Goal: Obtain resource: Download file/media

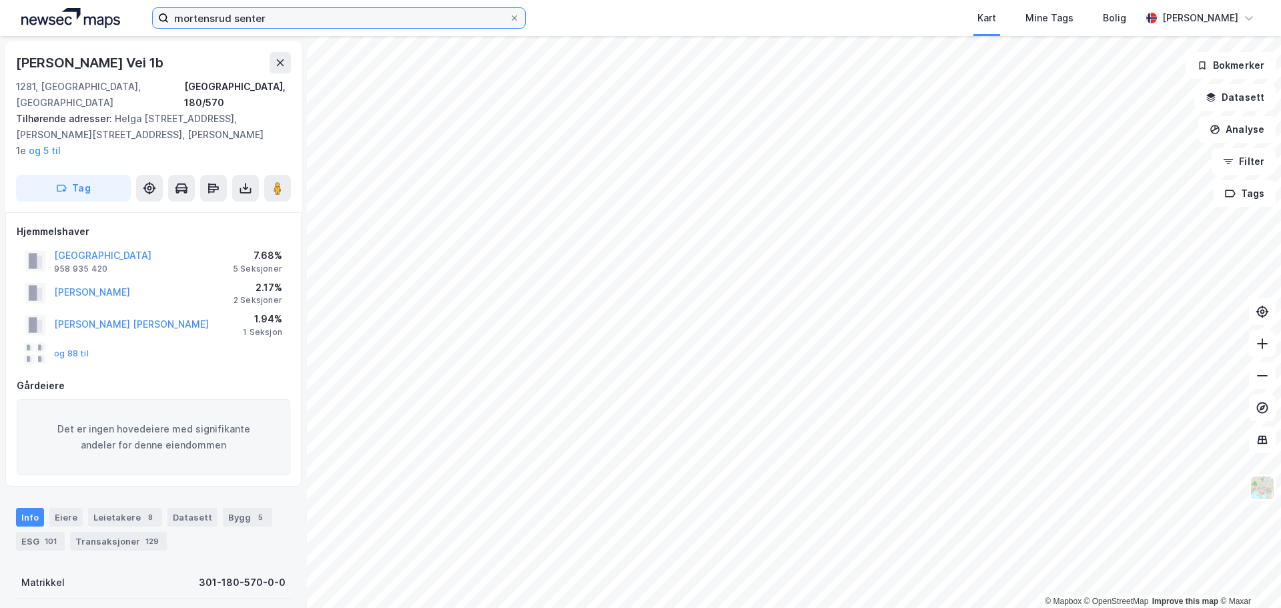
click at [371, 17] on input "mortensrud senter" at bounding box center [339, 18] width 340 height 20
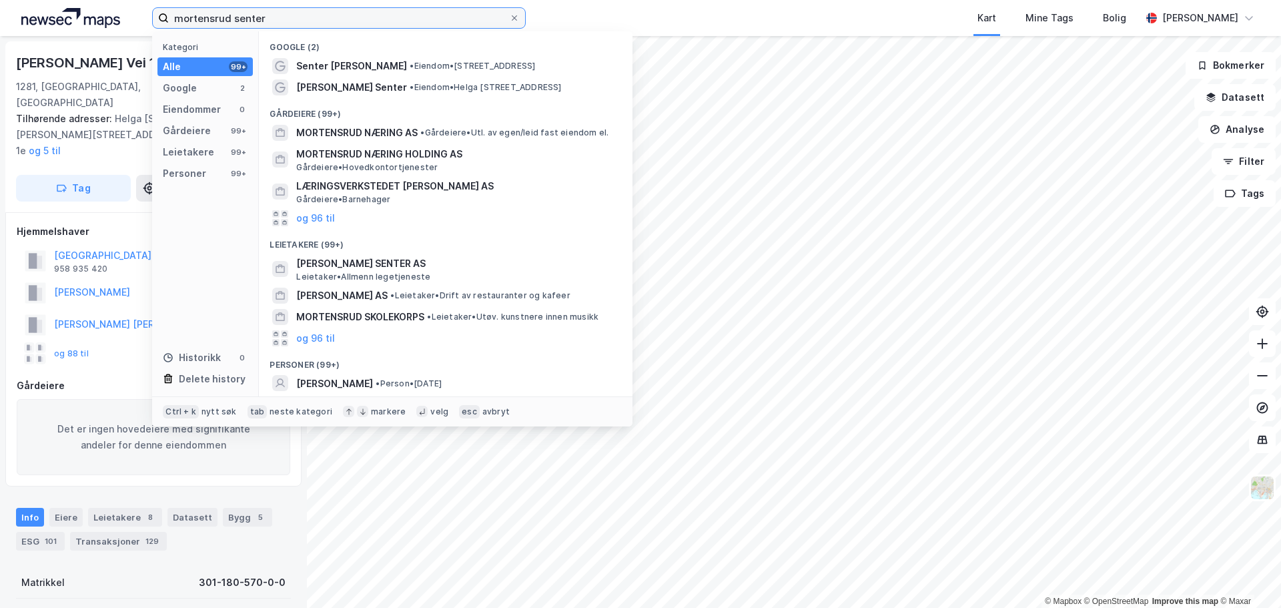
click at [371, 17] on input "mortensrud senter" at bounding box center [339, 18] width 340 height 20
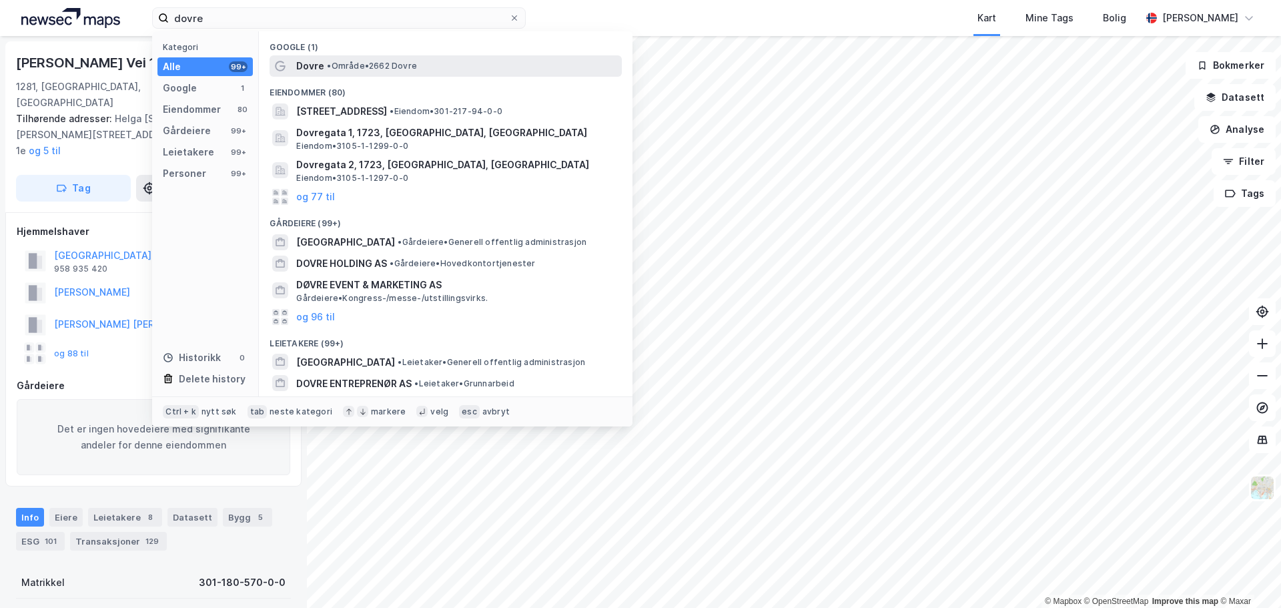
click at [386, 61] on span "• Område • 2662 Dovre" at bounding box center [372, 66] width 90 height 11
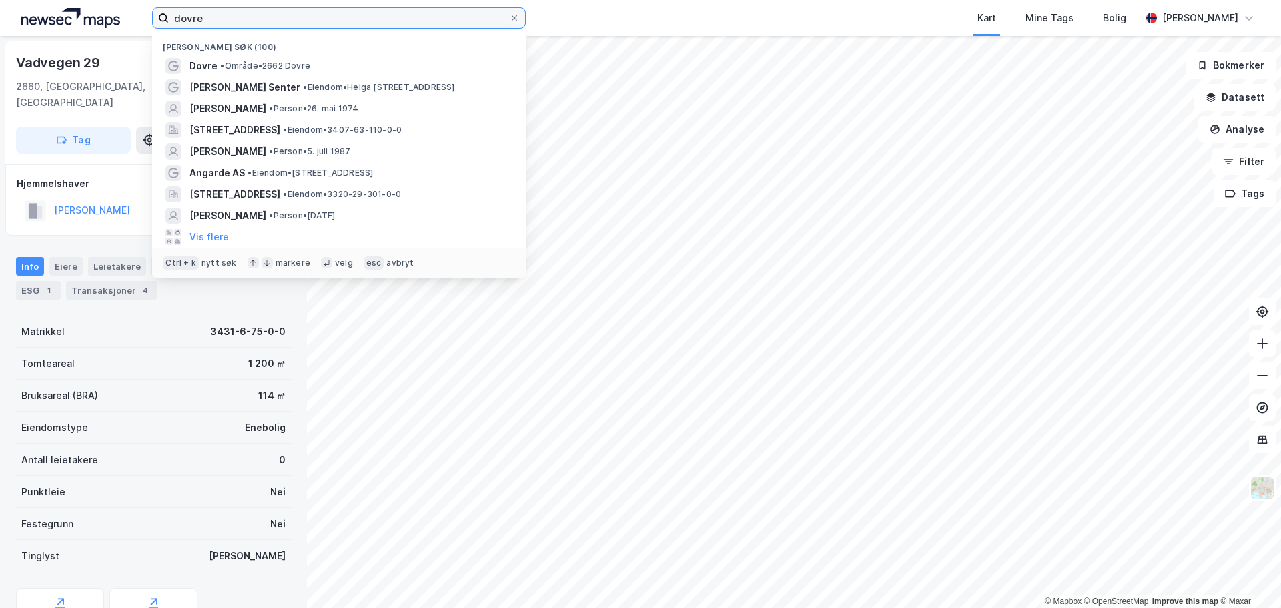
click at [214, 16] on input "dovre" at bounding box center [339, 18] width 340 height 20
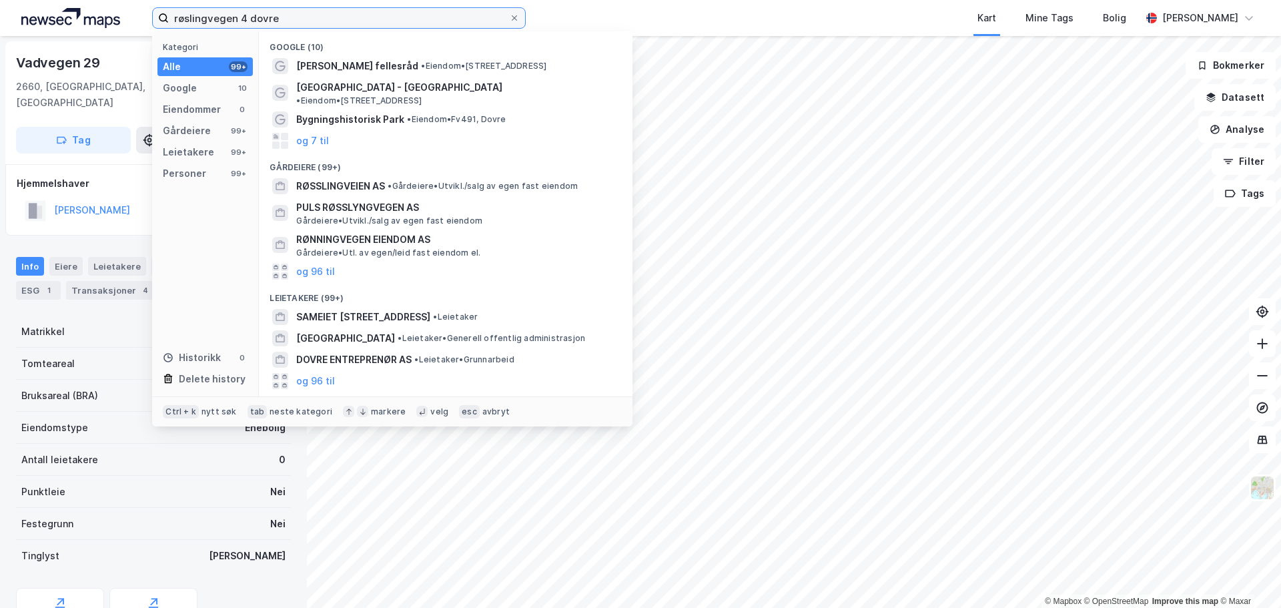
drag, startPoint x: 248, startPoint y: 17, endPoint x: 350, endPoint y: 19, distance: 102.1
click at [350, 19] on input "røslingvegen 4 dovre" at bounding box center [339, 18] width 340 height 20
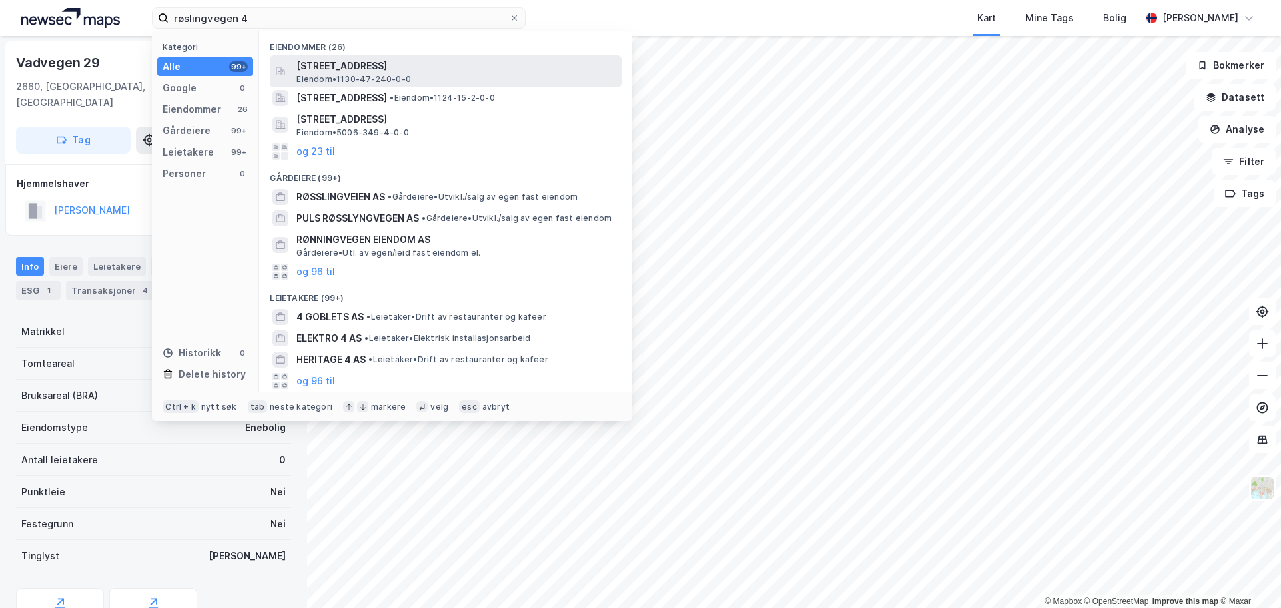
click at [418, 75] on div "[STREET_ADDRESS] • 1130-47-240-0-0" at bounding box center [457, 71] width 323 height 27
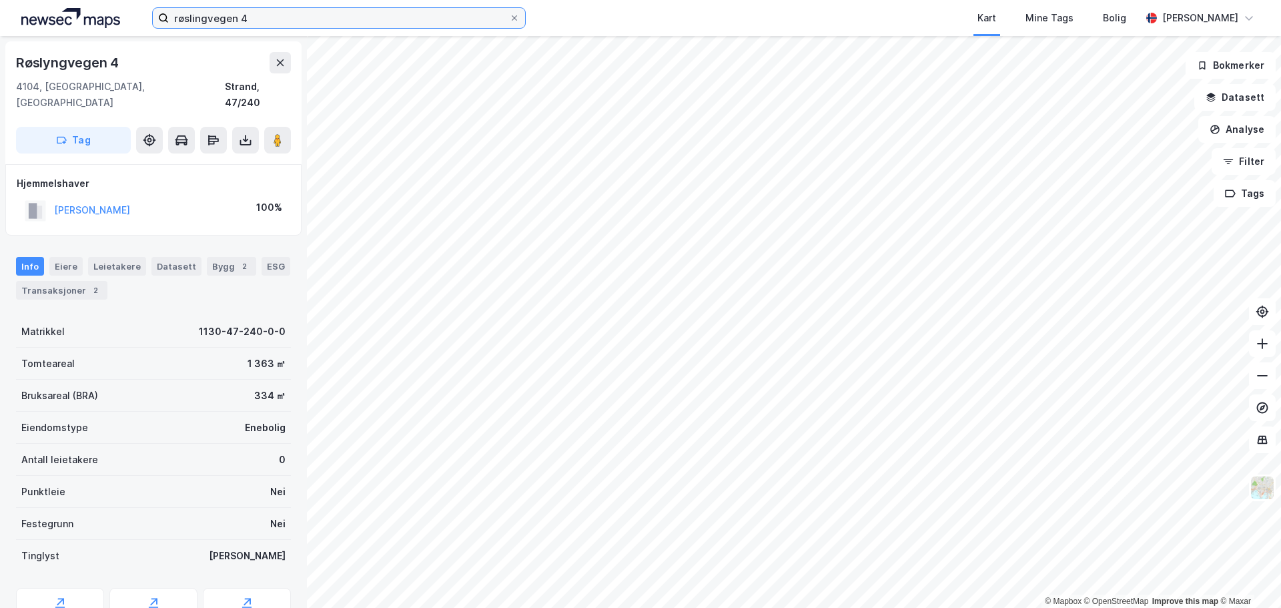
click at [304, 15] on input "røslingvegen 4" at bounding box center [339, 18] width 340 height 20
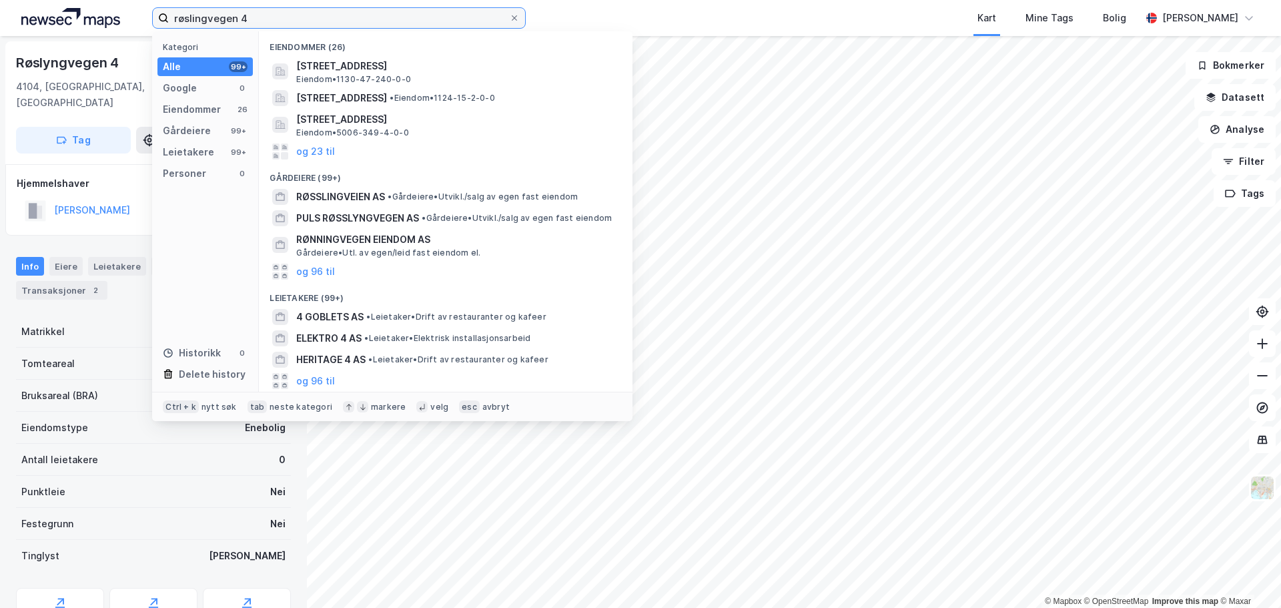
drag, startPoint x: 306, startPoint y: 26, endPoint x: 147, endPoint y: 23, distance: 158.1
click at [147, 23] on div "røslingvegen 4 Kategori Alle 99+ Google 0 Eiendommer 26 Gårdeiere 99+ Leietaker…" at bounding box center [640, 18] width 1281 height 36
click at [185, 19] on input "røslingvegen 4" at bounding box center [339, 18] width 340 height 20
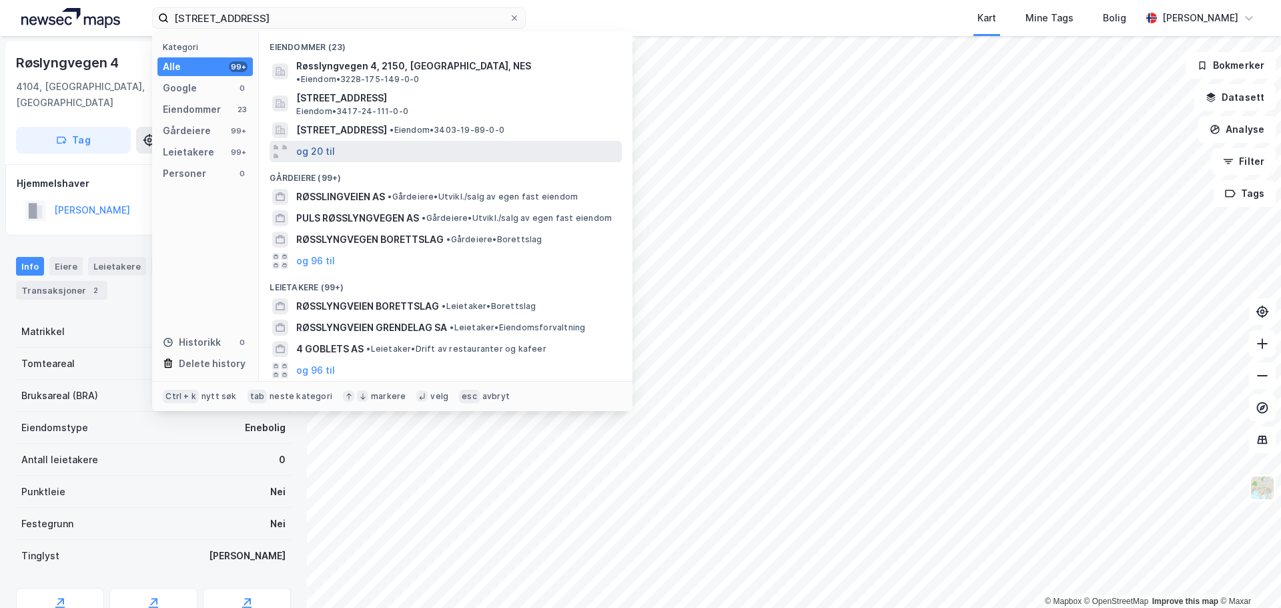
click at [328, 143] on button "og 20 til" at bounding box center [315, 151] width 39 height 16
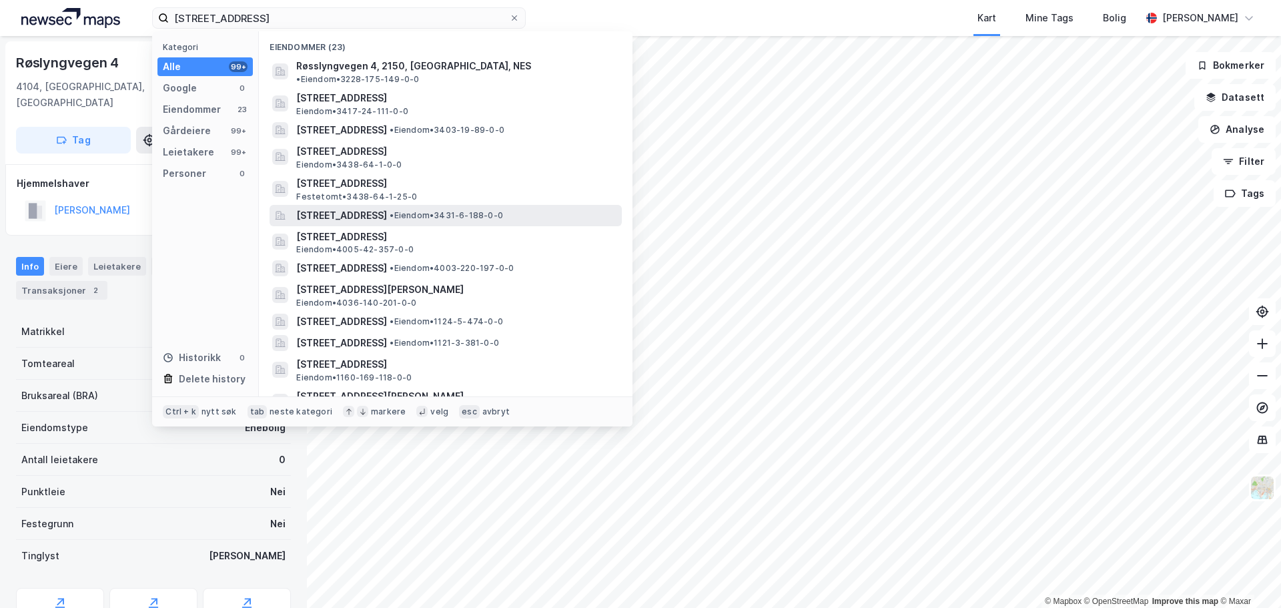
click at [387, 207] on span "[STREET_ADDRESS]" at bounding box center [341, 215] width 91 height 16
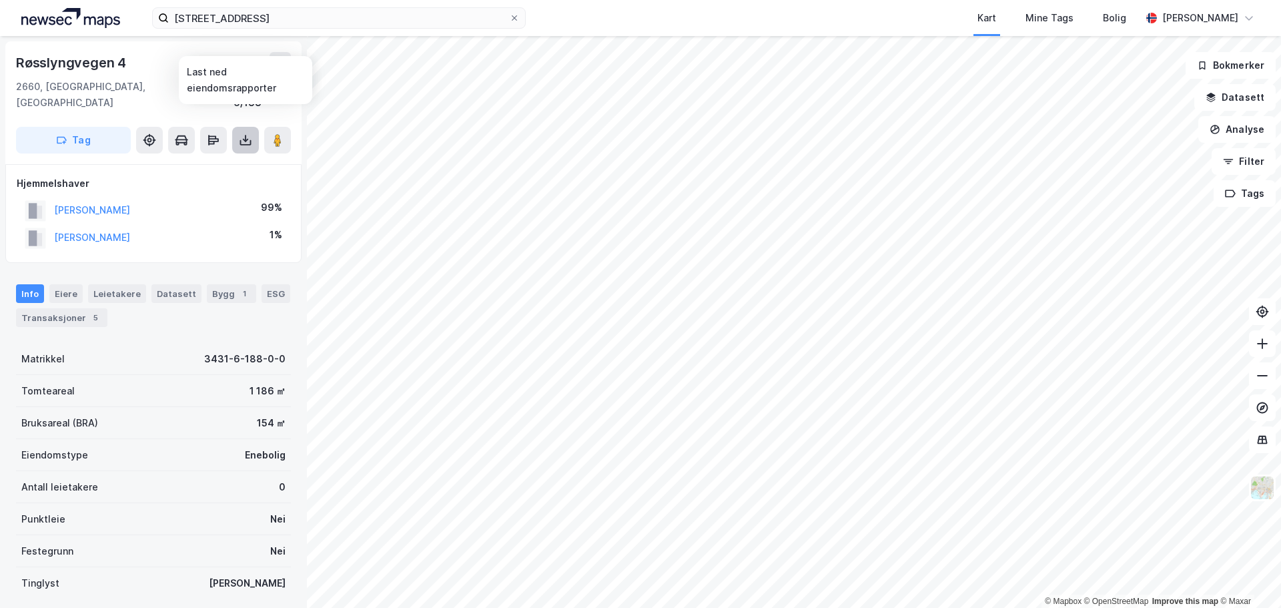
click at [254, 127] on button at bounding box center [245, 140] width 27 height 27
click at [210, 161] on div "Last ned grunnbok" at bounding box center [179, 166] width 77 height 11
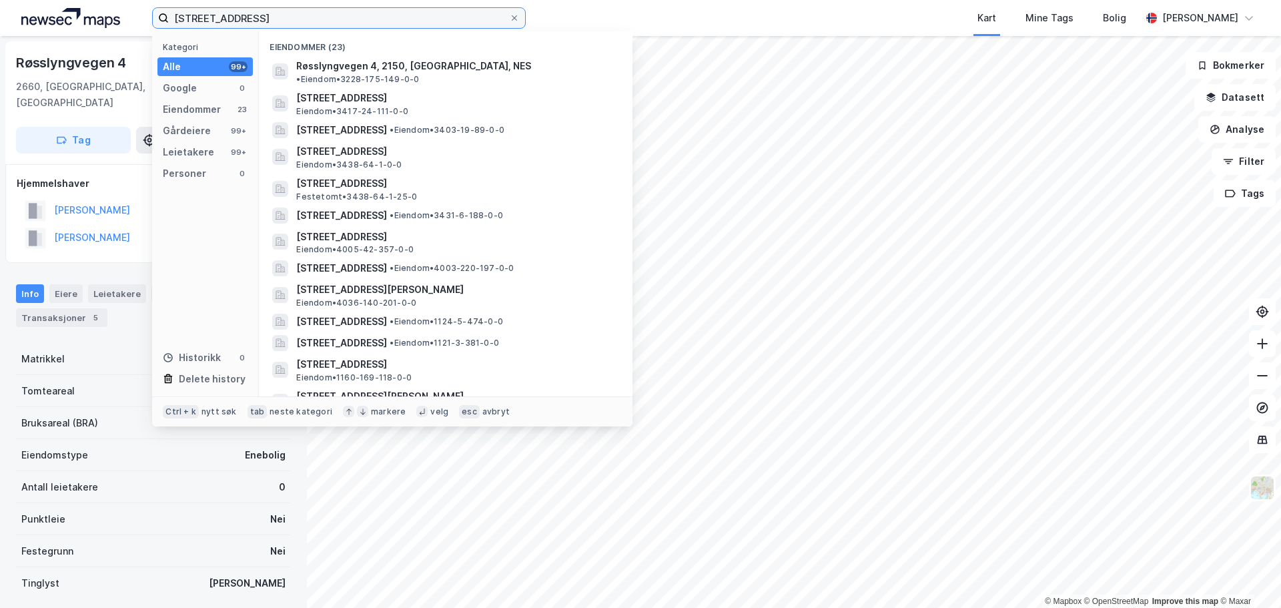
click at [199, 21] on input "[STREET_ADDRESS]" at bounding box center [339, 18] width 340 height 20
type input "l"
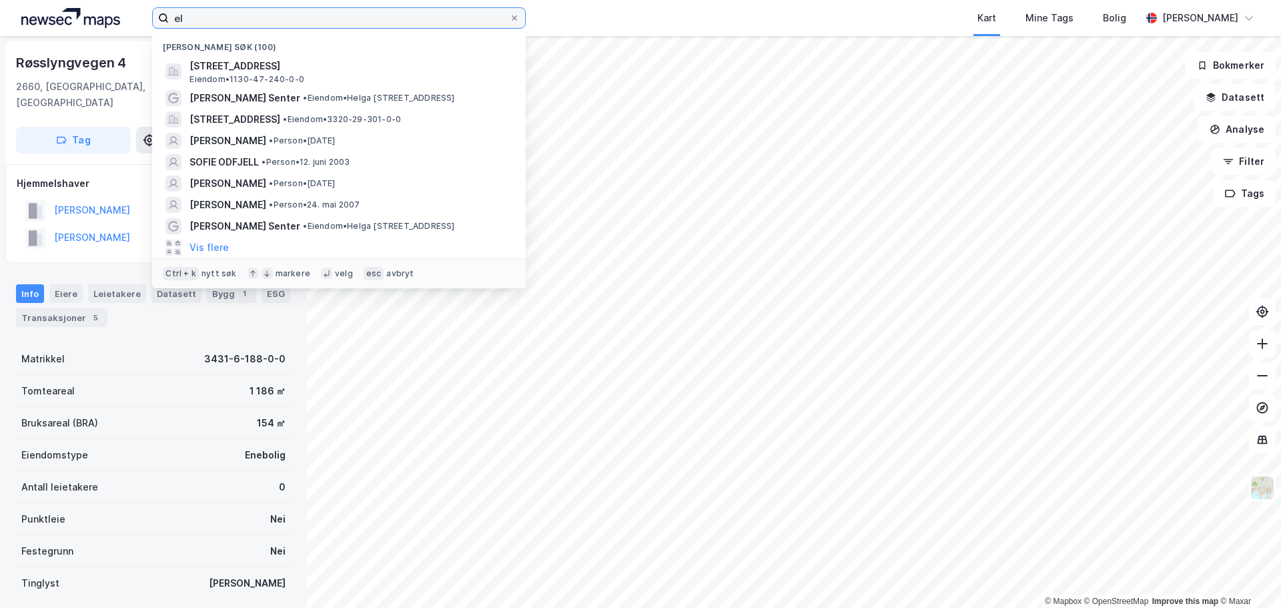
type input "e"
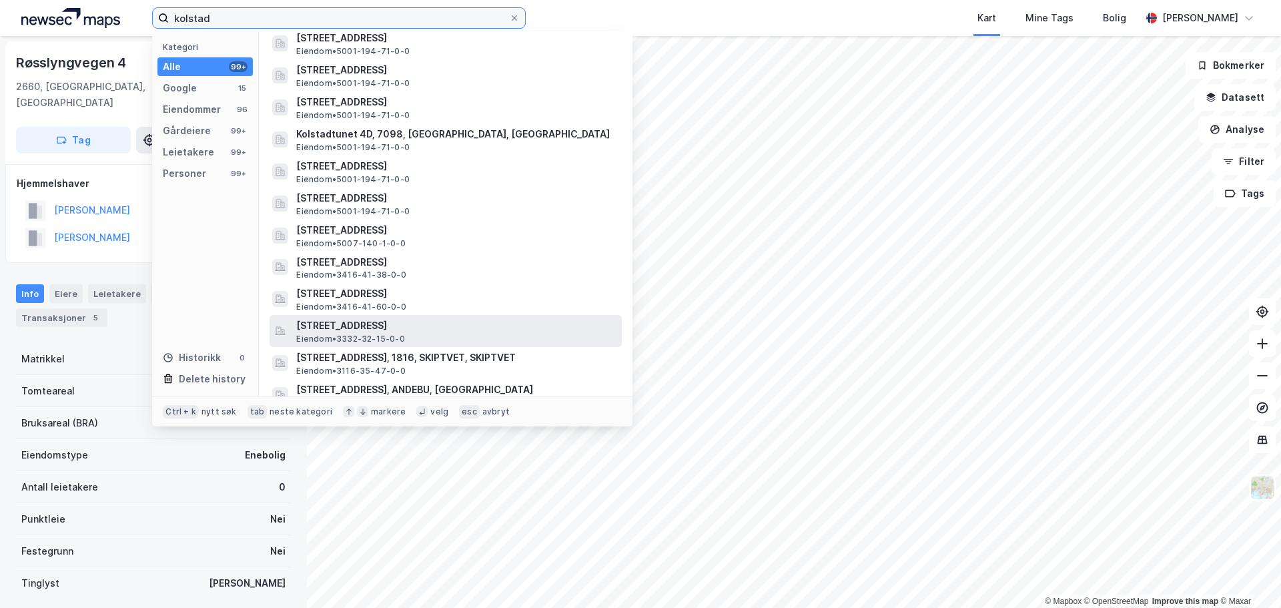
scroll to position [1601, 0]
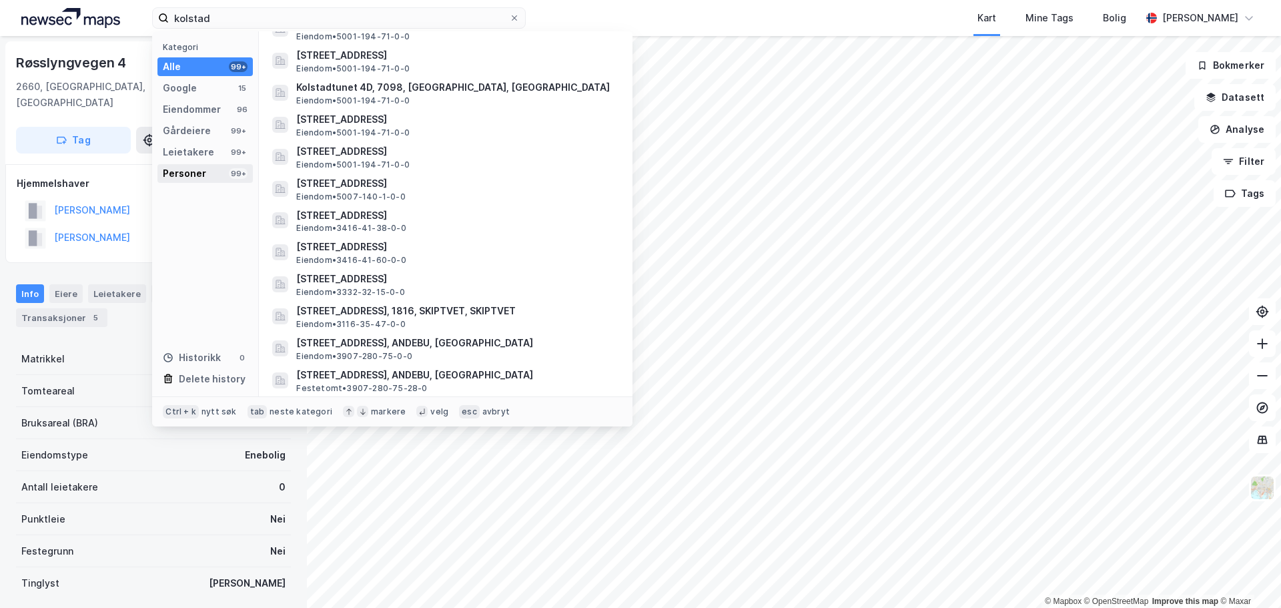
click at [195, 172] on div "Personer" at bounding box center [184, 173] width 43 height 16
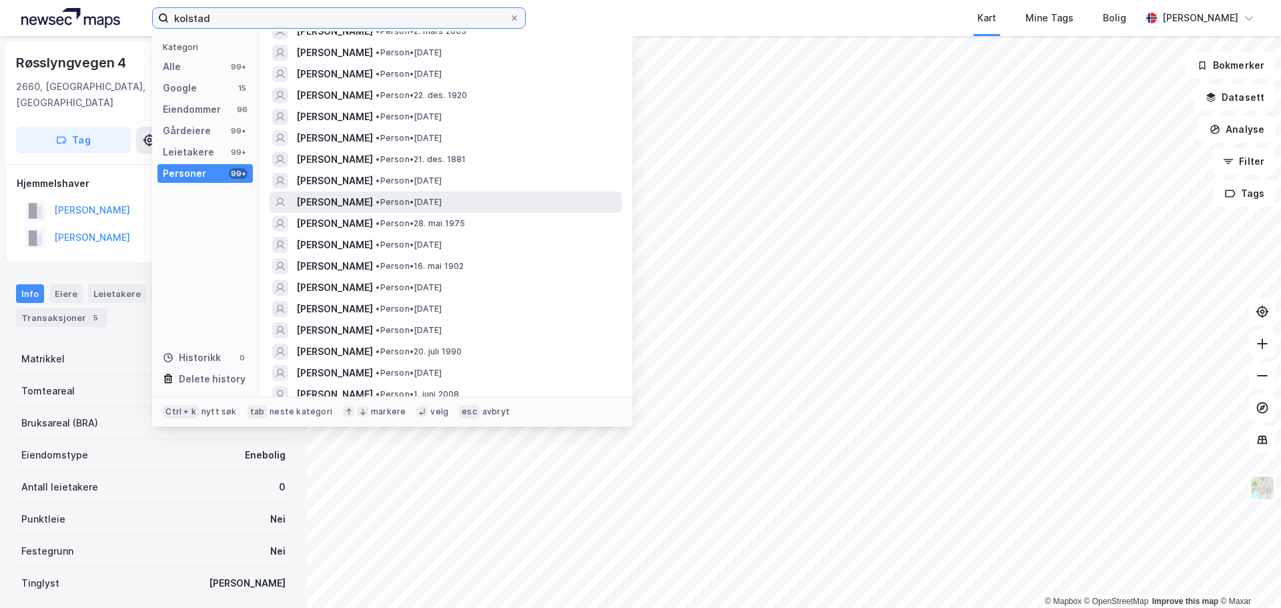
scroll to position [267, 0]
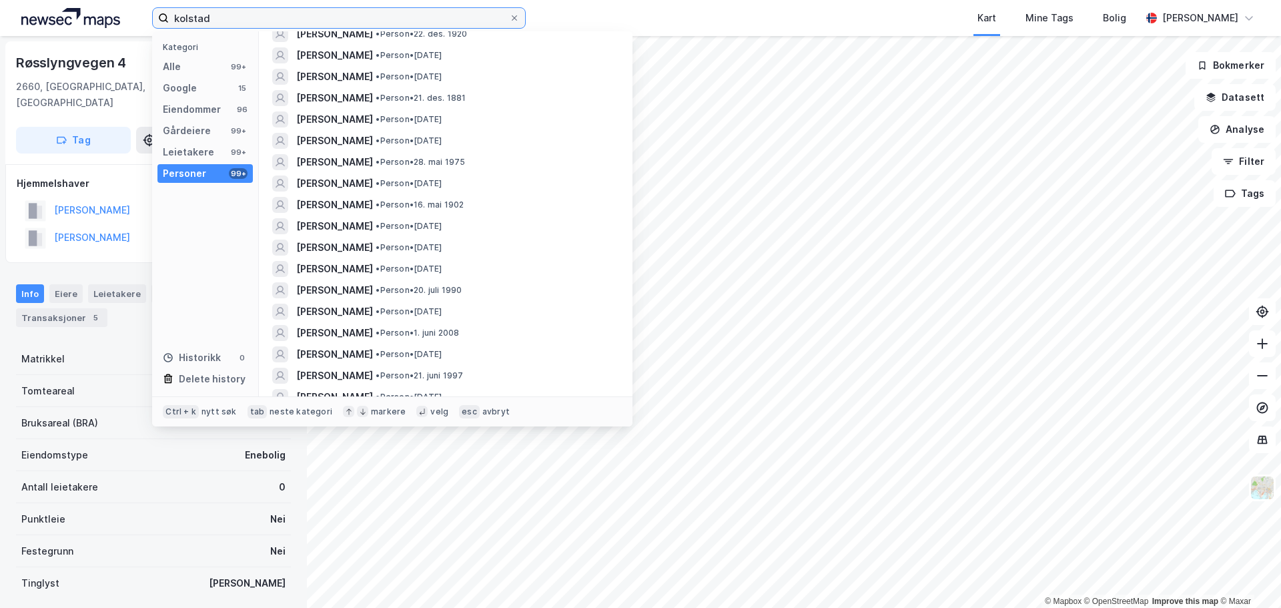
click at [345, 20] on input "kolstad" at bounding box center [339, 18] width 340 height 20
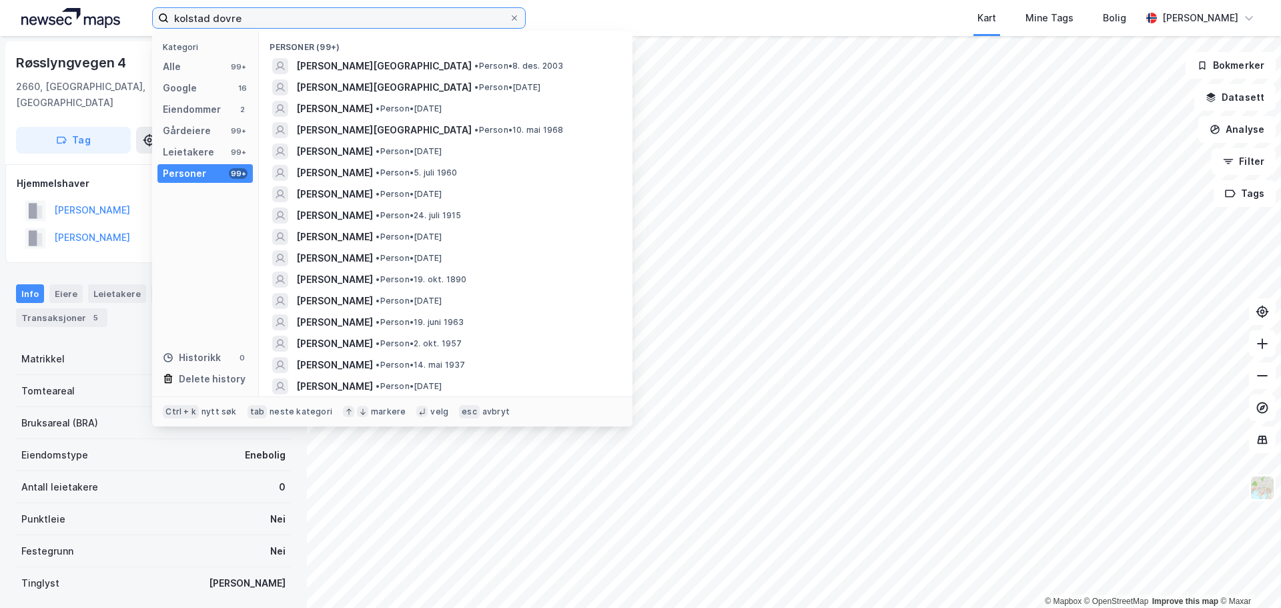
drag, startPoint x: 245, startPoint y: 19, endPoint x: 121, endPoint y: 20, distance: 123.4
click at [121, 20] on div "kolstad dovre Kategori Alle 99+ Google 16 Eiendommer 2 Gårdeiere 99+ Leietakere…" at bounding box center [640, 18] width 1281 height 36
click at [545, 17] on div "kolstad dovre Kategori Alle 99+ Google 16 Eiendommer 2 Gårdeiere 99+ Leietakere…" at bounding box center [640, 18] width 1281 height 36
click at [173, 14] on input "kolstad dovre" at bounding box center [339, 18] width 340 height 20
click at [317, 15] on input "[PERSON_NAME]" at bounding box center [339, 18] width 340 height 20
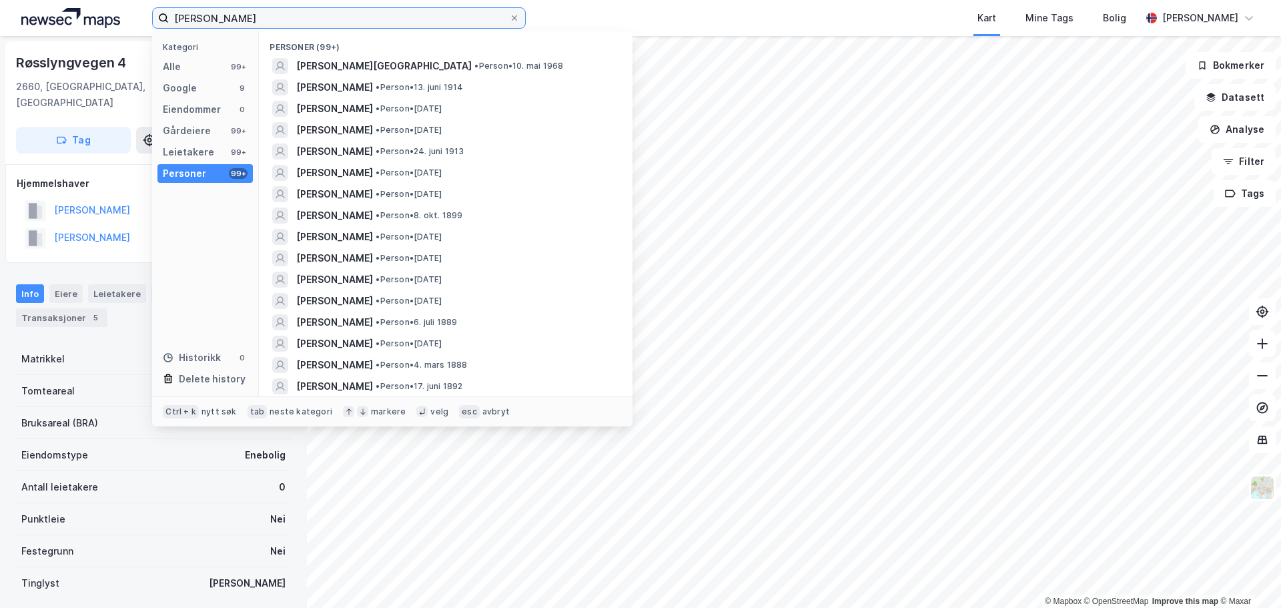
click at [317, 15] on input "[PERSON_NAME]" at bounding box center [339, 18] width 340 height 20
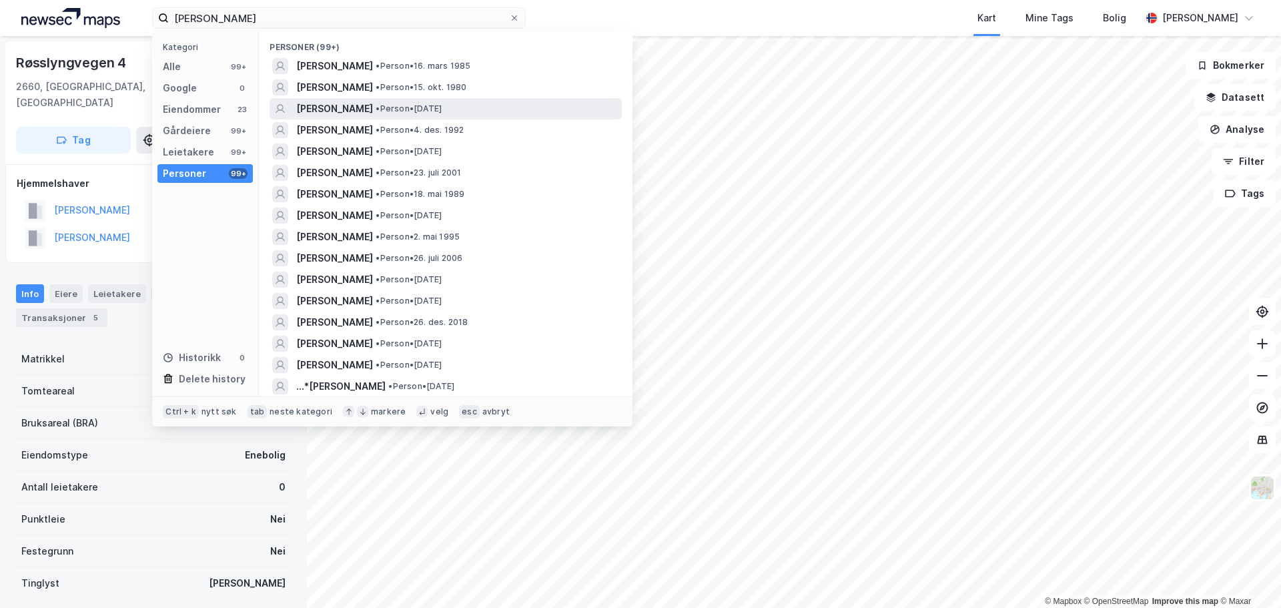
click at [481, 113] on div "[PERSON_NAME] • Person • [DATE]" at bounding box center [457, 109] width 323 height 16
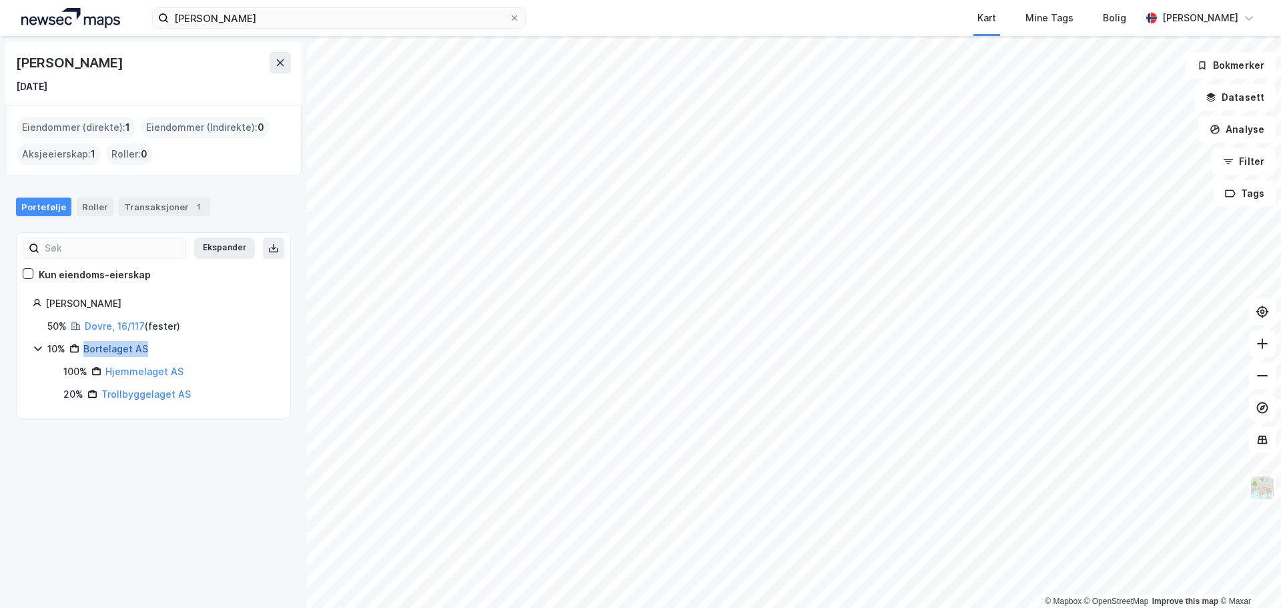
drag, startPoint x: 197, startPoint y: 354, endPoint x: 86, endPoint y: 348, distance: 110.9
click at [84, 348] on div "10% Bortelaget AS" at bounding box center [160, 349] width 227 height 16
click at [99, 322] on link "Dovre, 16/117" at bounding box center [115, 325] width 60 height 11
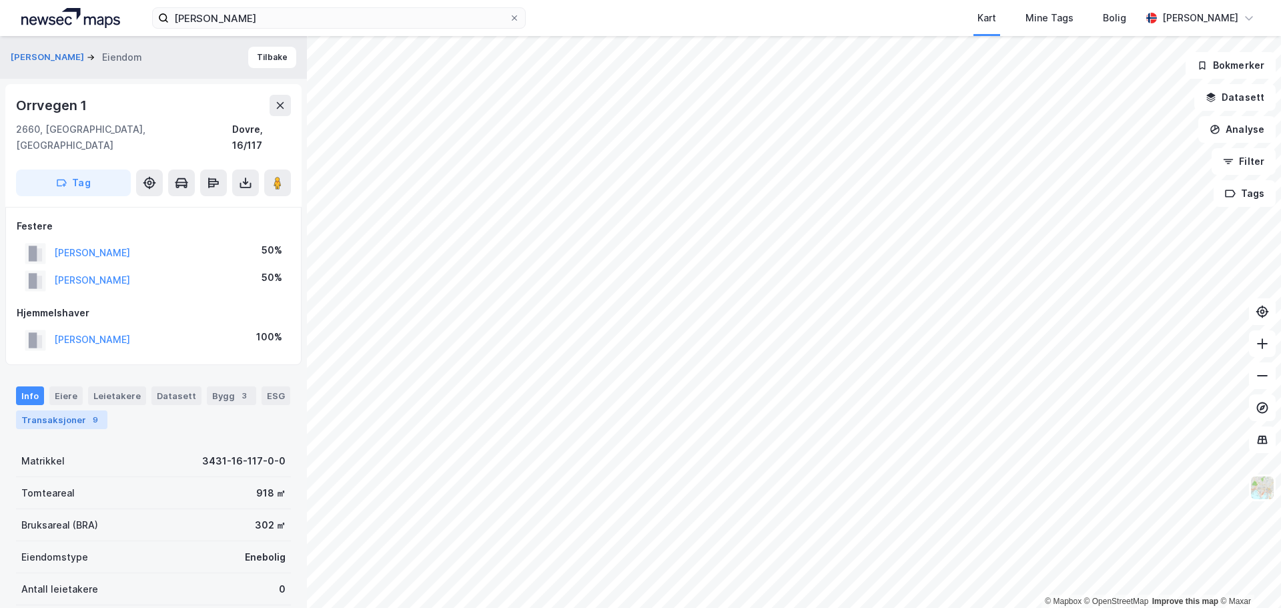
click at [89, 413] on div "9" at bounding box center [95, 419] width 13 height 13
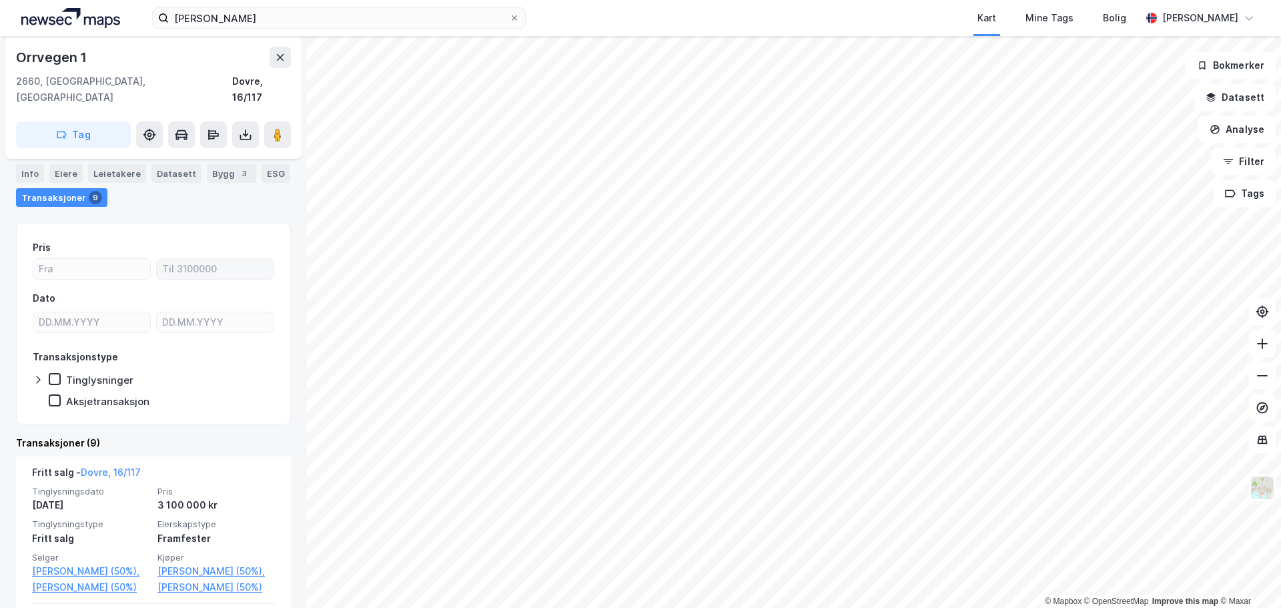
scroll to position [334, 0]
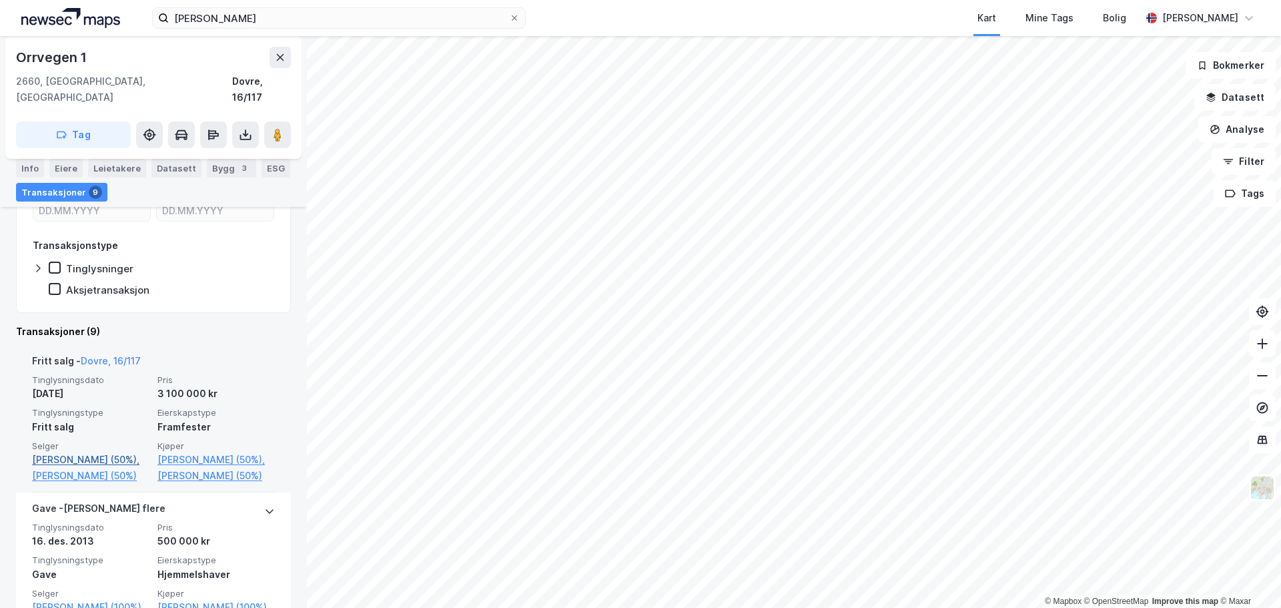
click at [100, 452] on link "[PERSON_NAME] (50%)," at bounding box center [90, 460] width 117 height 16
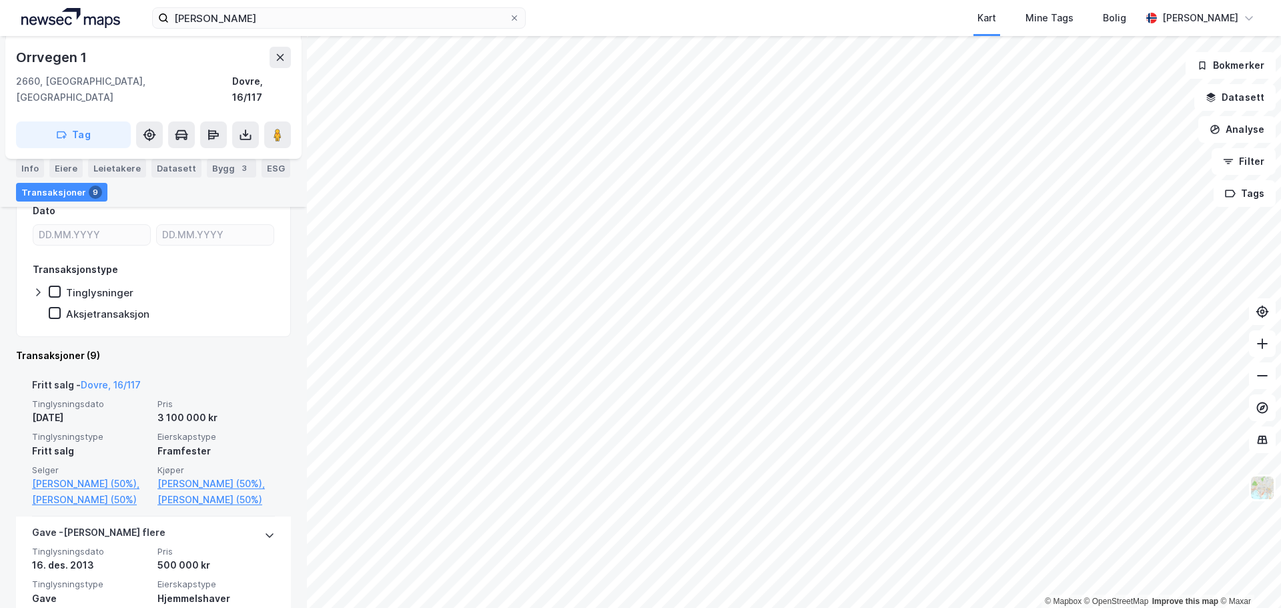
scroll to position [338, 0]
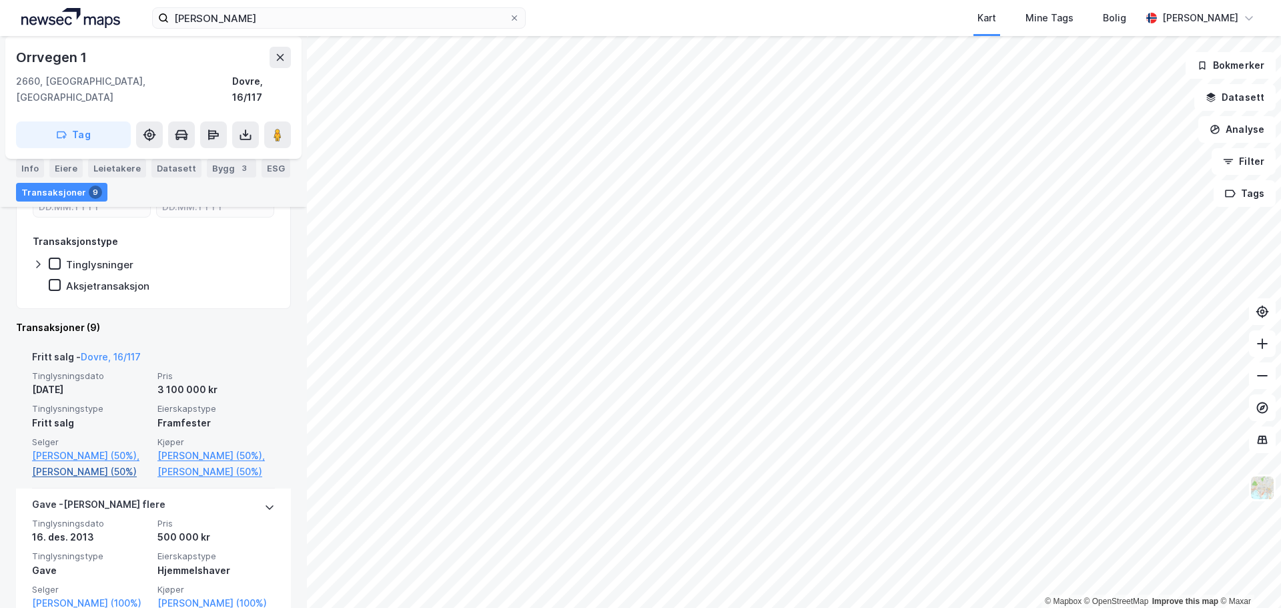
click at [89, 464] on link "[PERSON_NAME] (50%)" at bounding box center [90, 472] width 117 height 16
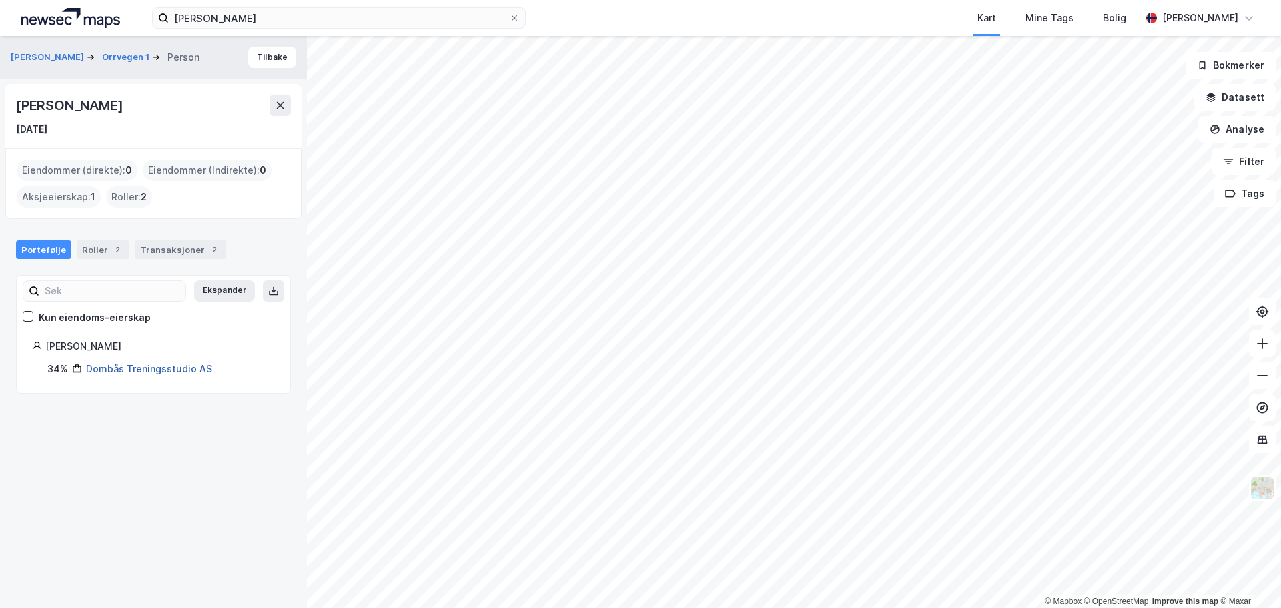
click at [131, 370] on link "Dombås Treningsstudio AS" at bounding box center [149, 368] width 126 height 11
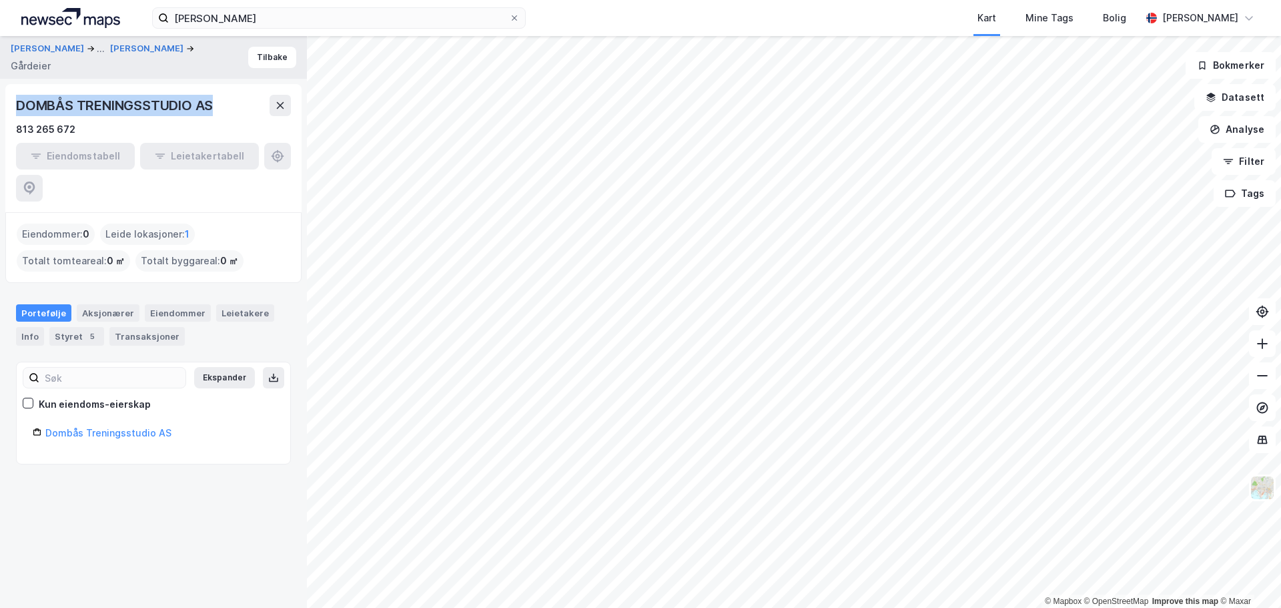
drag, startPoint x: 215, startPoint y: 103, endPoint x: 17, endPoint y: 109, distance: 197.5
click at [17, 109] on div "DOMBÅS TRENINGSSTUDIO AS" at bounding box center [115, 105] width 199 height 21
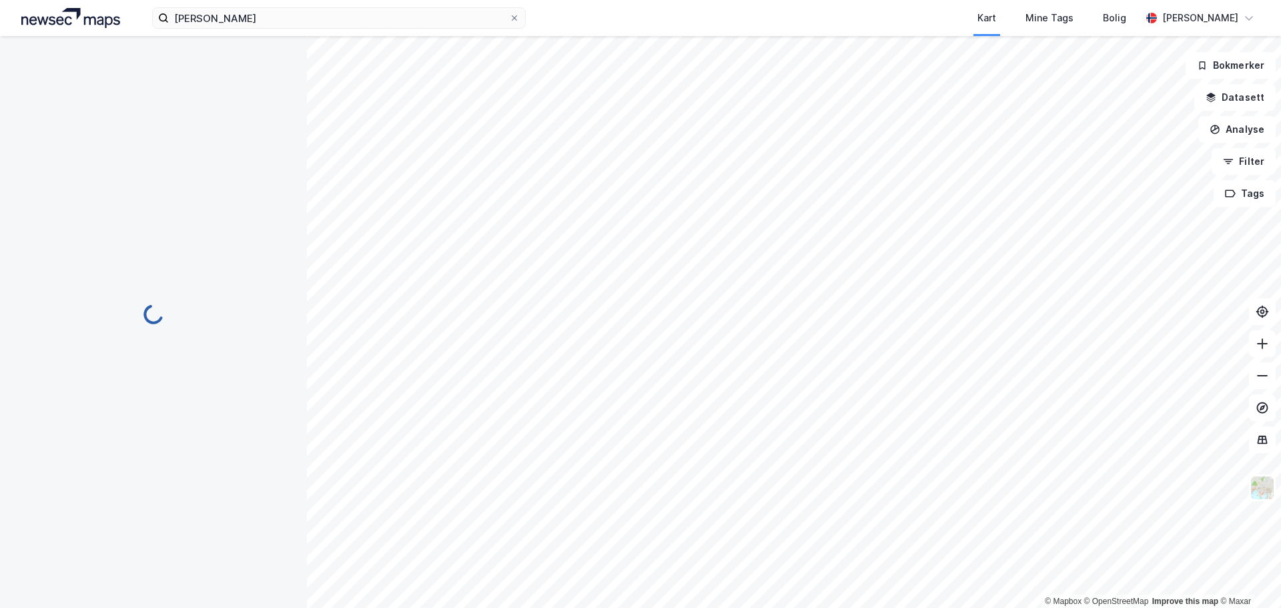
scroll to position [1, 0]
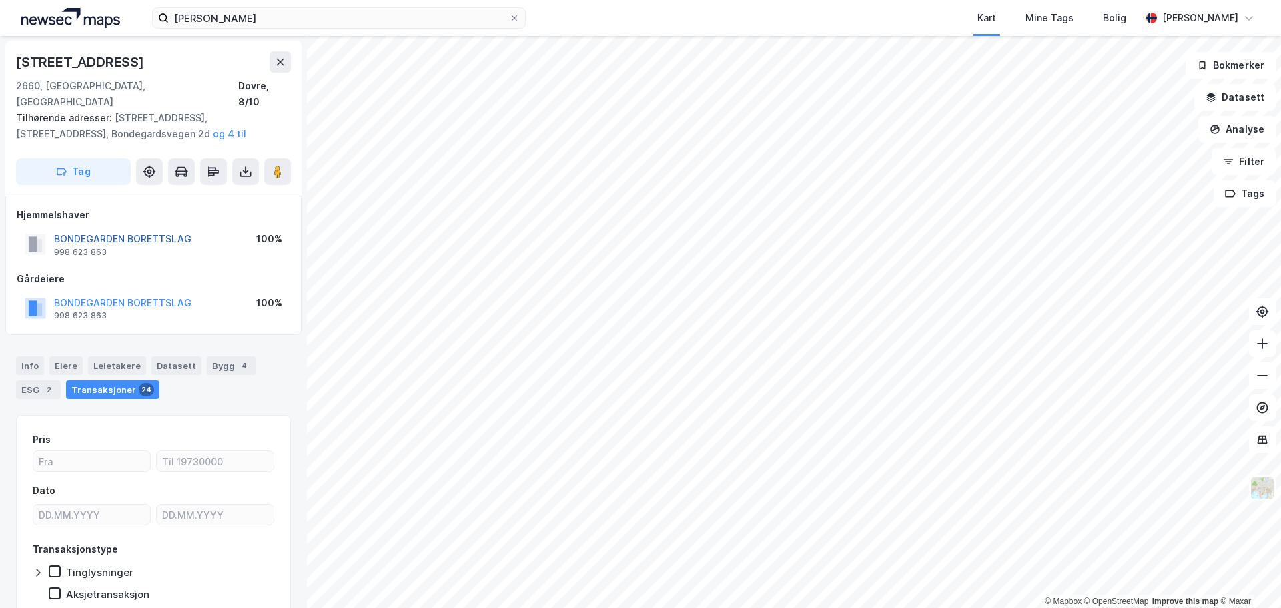
click at [0, 0] on button "BONDEGARDEN BORETTSLAG" at bounding box center [0, 0] width 0 height 0
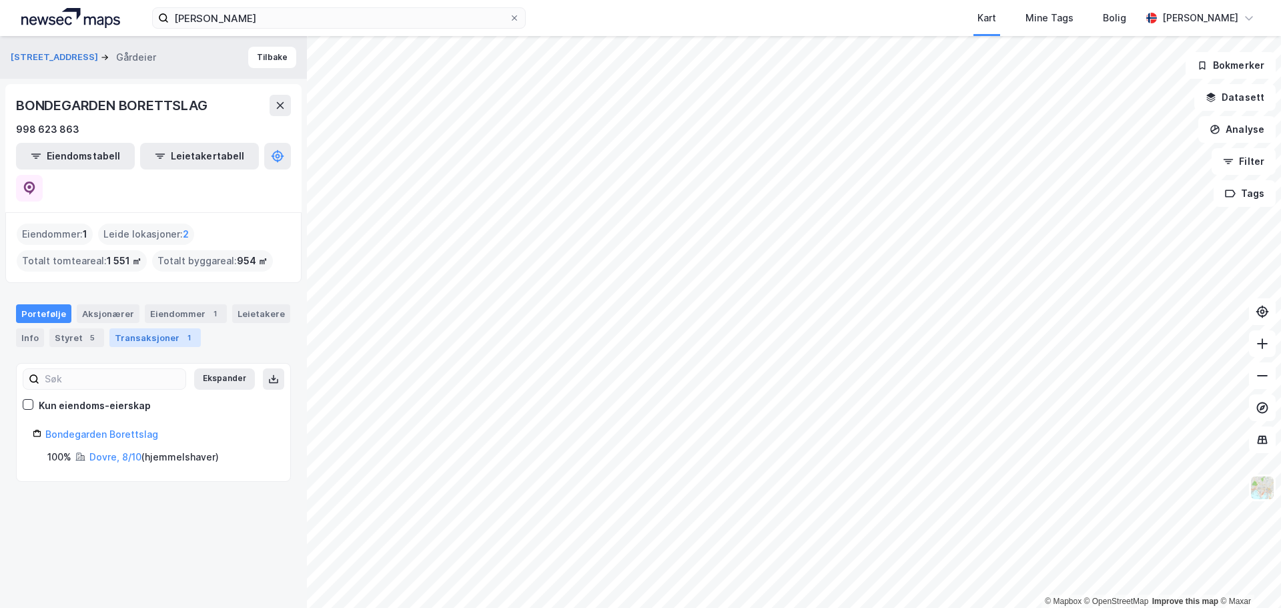
click at [185, 331] on div "1" at bounding box center [188, 337] width 13 height 13
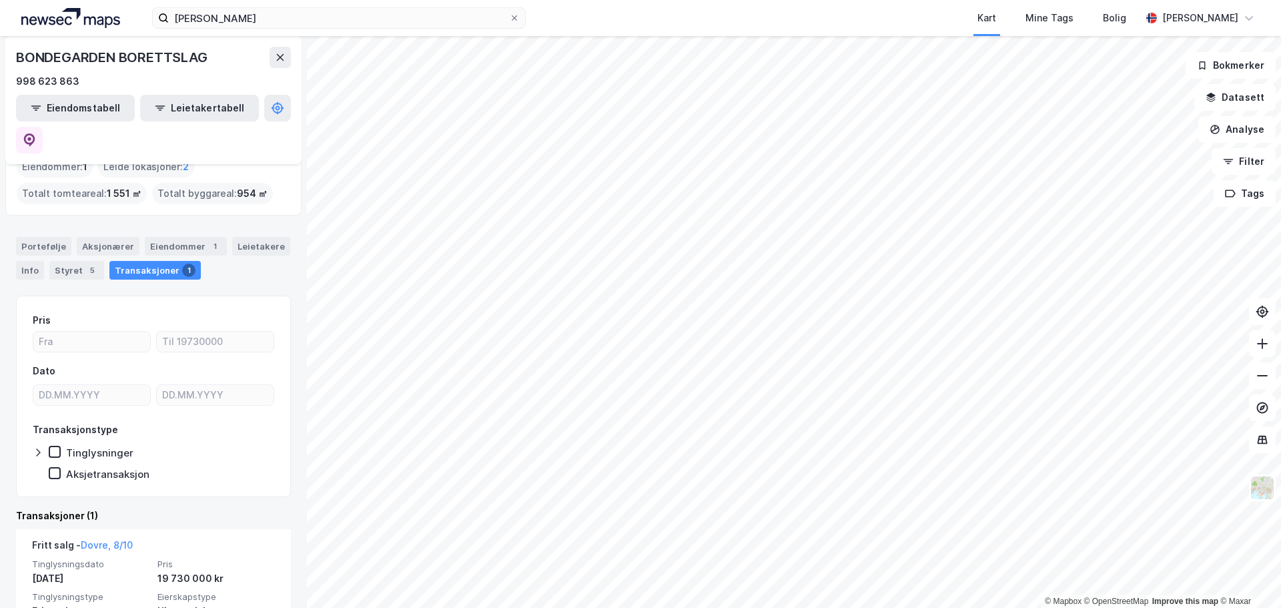
scroll to position [119, 0]
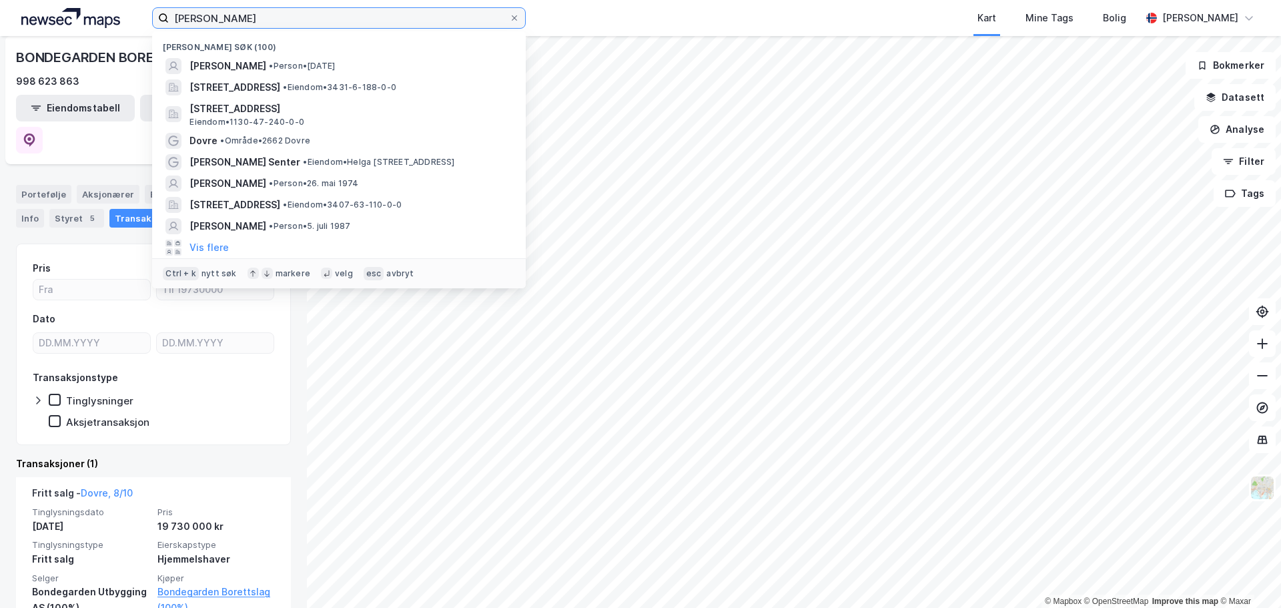
click at [257, 15] on input "[PERSON_NAME]" at bounding box center [339, 18] width 340 height 20
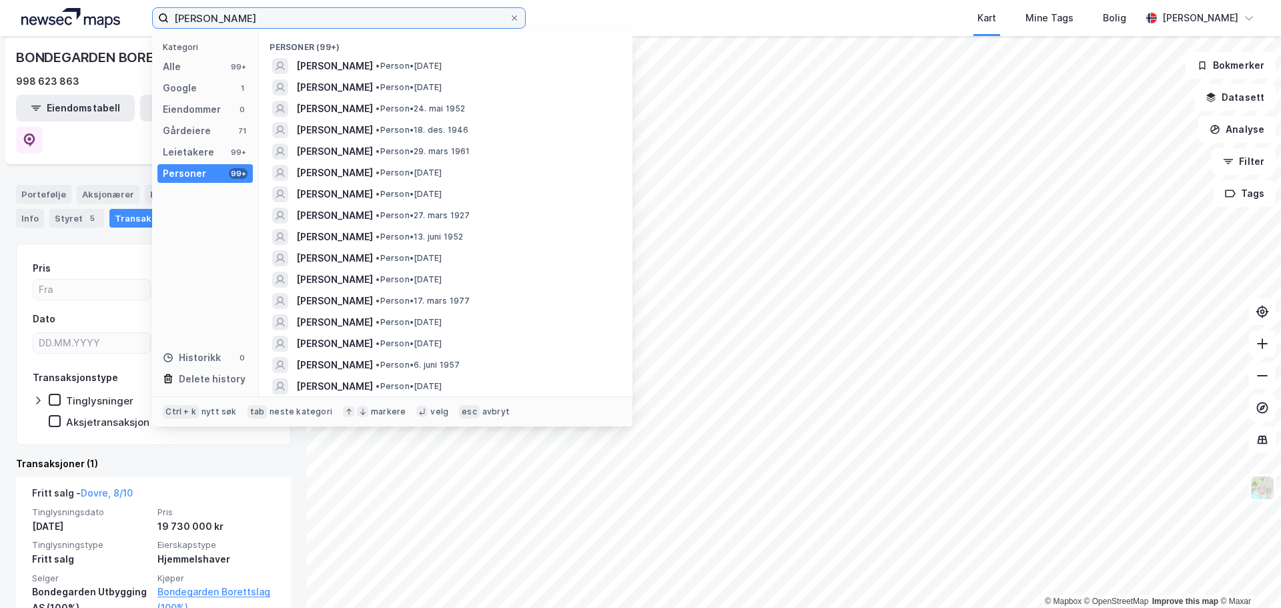
click at [257, 15] on input "[PERSON_NAME]" at bounding box center [339, 18] width 340 height 20
type input "[PERSON_NAME]"
click at [283, 18] on input "[PERSON_NAME]" at bounding box center [339, 18] width 340 height 20
click at [306, 19] on input "[PERSON_NAME]" at bounding box center [339, 18] width 340 height 20
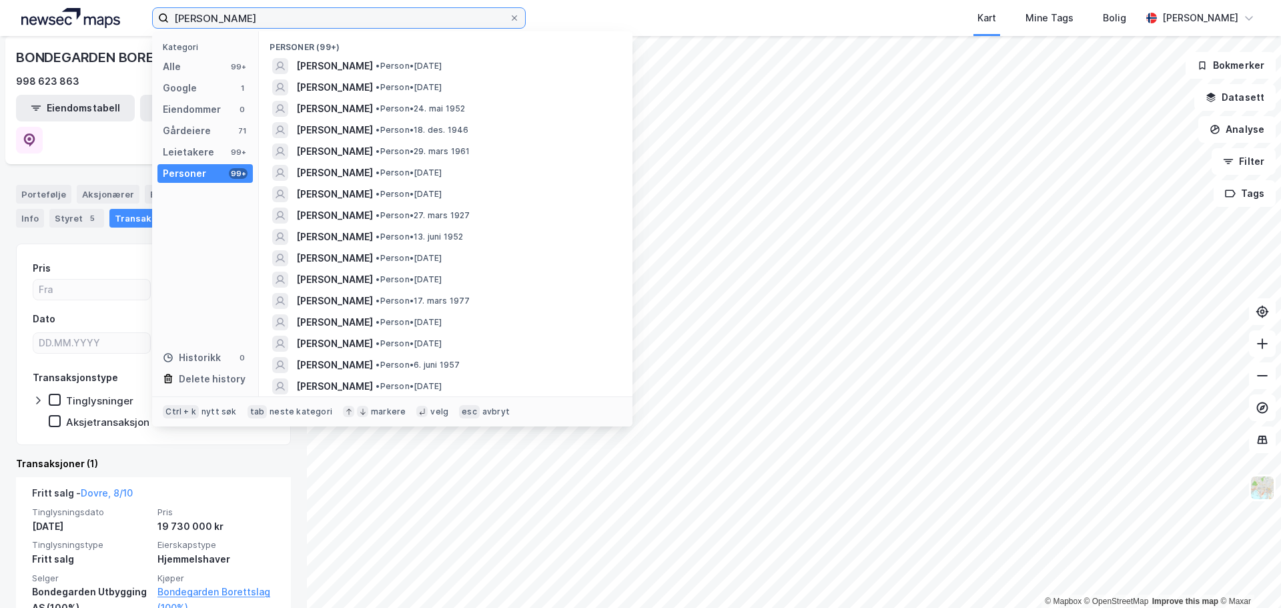
click at [306, 19] on input "[PERSON_NAME]" at bounding box center [339, 18] width 340 height 20
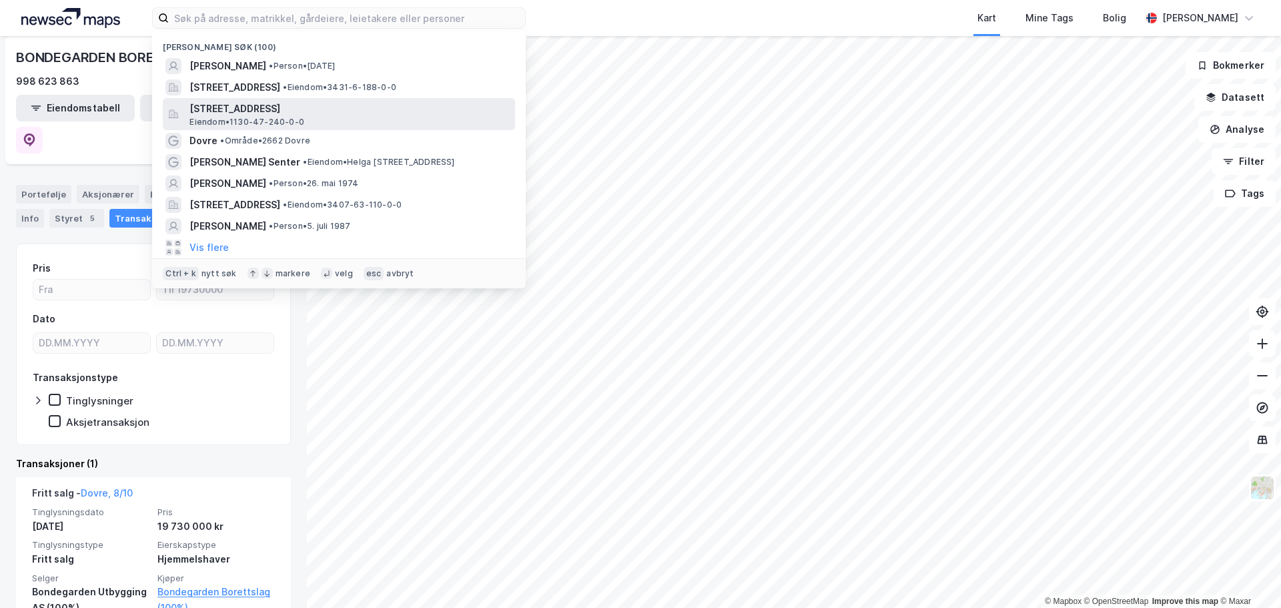
click at [276, 125] on span "Eiendom • 1130-47-240-0-0" at bounding box center [246, 122] width 115 height 11
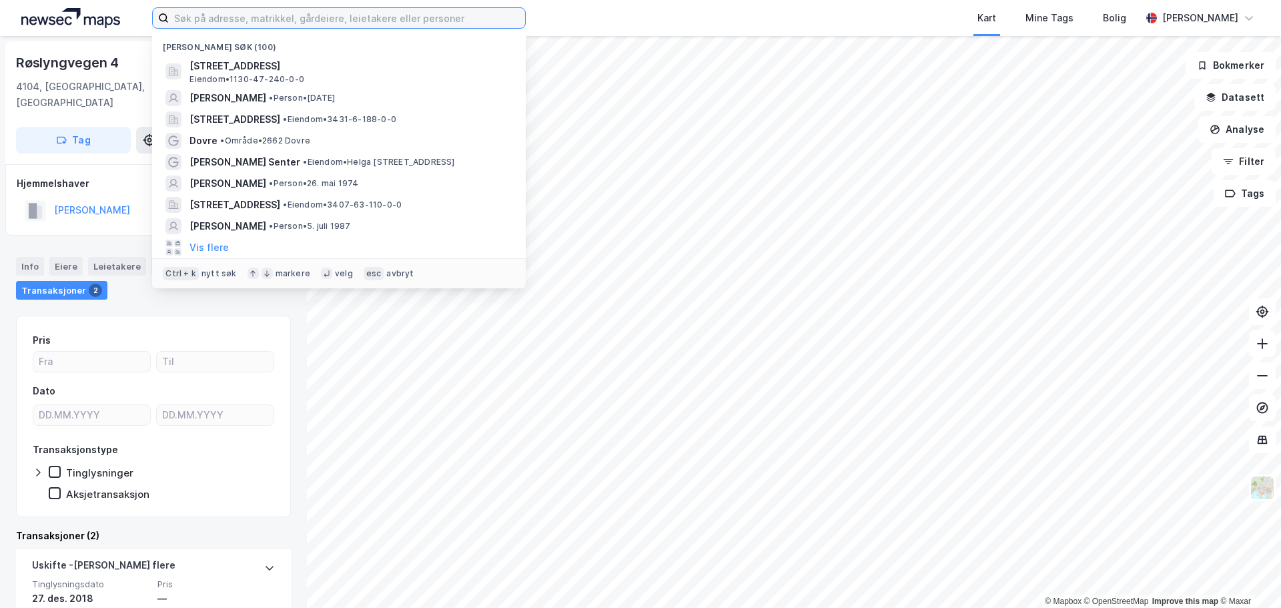
click at [230, 21] on input at bounding box center [347, 18] width 356 height 20
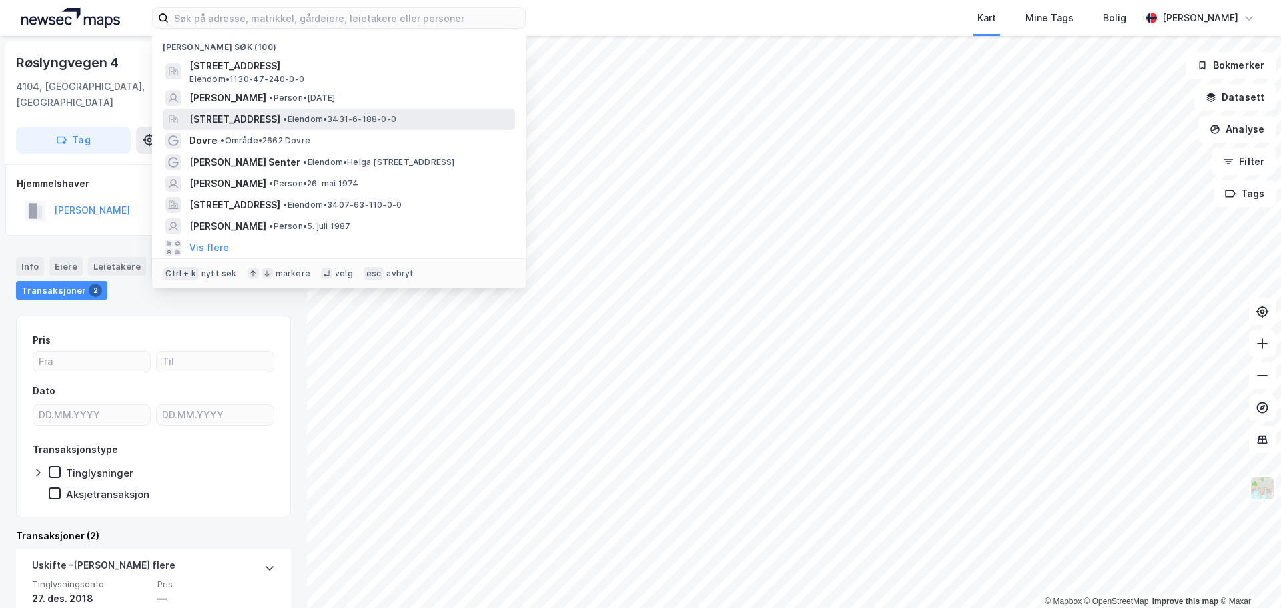
click at [268, 117] on span "[STREET_ADDRESS]" at bounding box center [234, 119] width 91 height 16
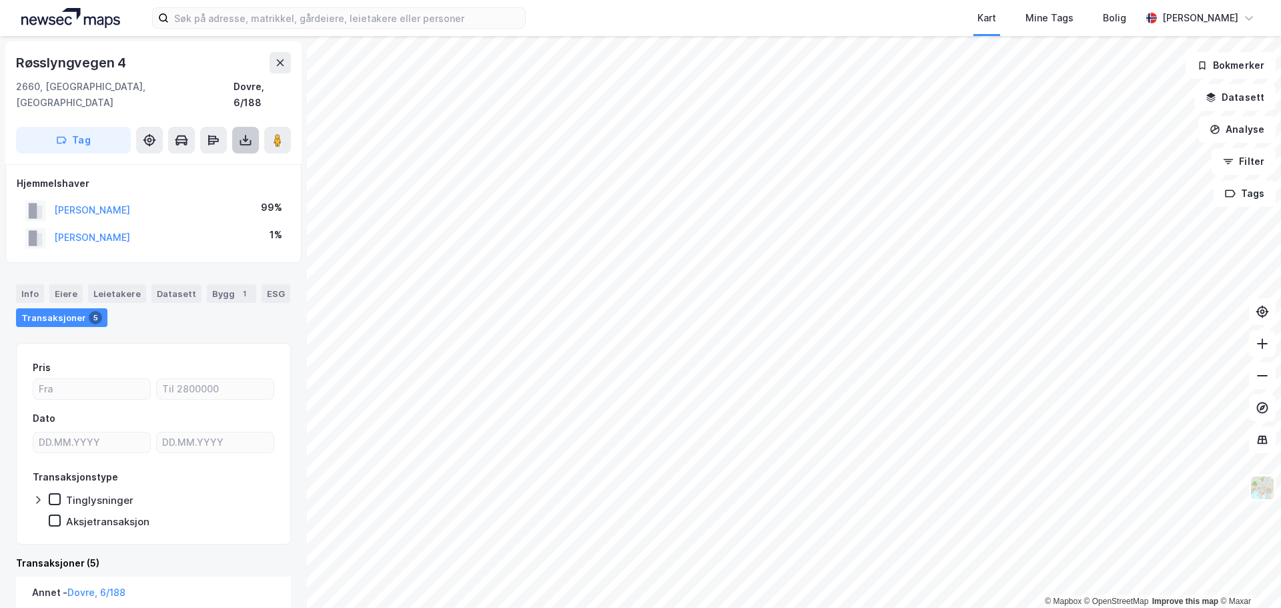
click at [241, 133] on icon at bounding box center [245, 139] width 13 height 13
click at [188, 161] on div "Last ned grunnbok" at bounding box center [179, 166] width 77 height 11
